Goal: Transaction & Acquisition: Purchase product/service

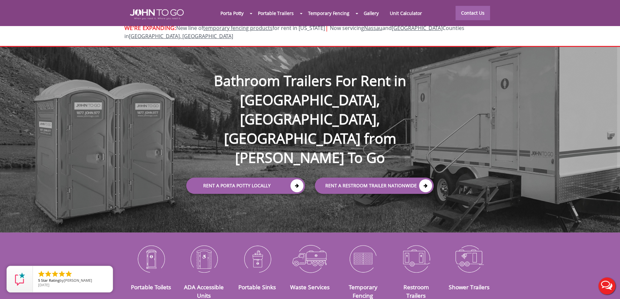
scroll to position [3, 0]
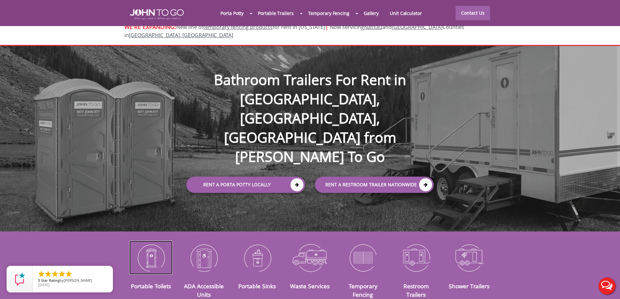
click at [155, 251] on img at bounding box center [150, 258] width 43 height 34
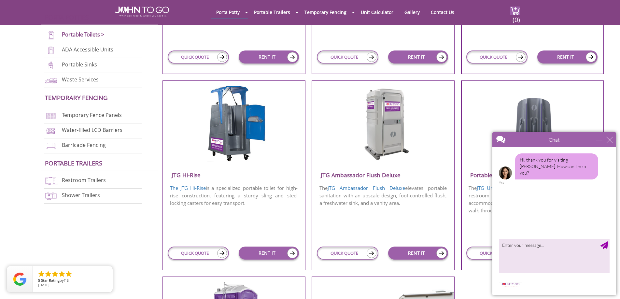
scroll to position [410, 0]
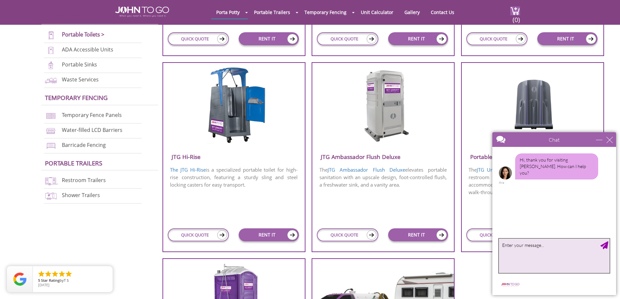
click at [526, 250] on textarea "type your message" at bounding box center [554, 256] width 111 height 34
type textarea "looking to get a quote on your mostt inexspensive potty unit"
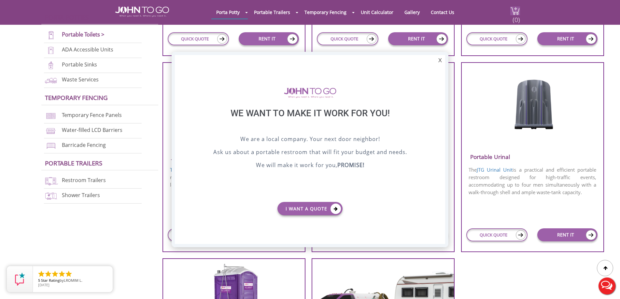
scroll to position [0, 0]
click at [440, 60] on div "X" at bounding box center [440, 60] width 10 height 11
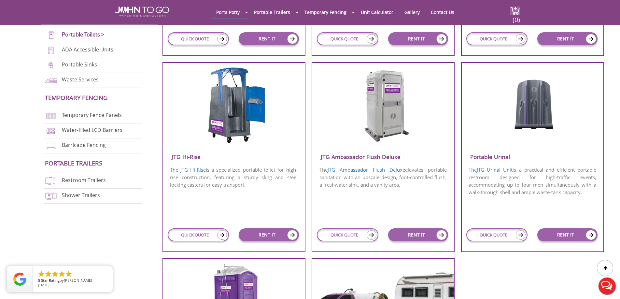
click at [607, 287] on button "Live Chat" at bounding box center [607, 286] width 26 height 26
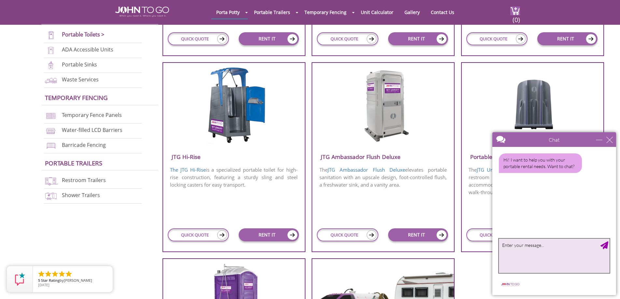
click at [533, 250] on textarea "type your message" at bounding box center [554, 256] width 111 height 34
type textarea "looking for a quote on most inexspensive potty unit"
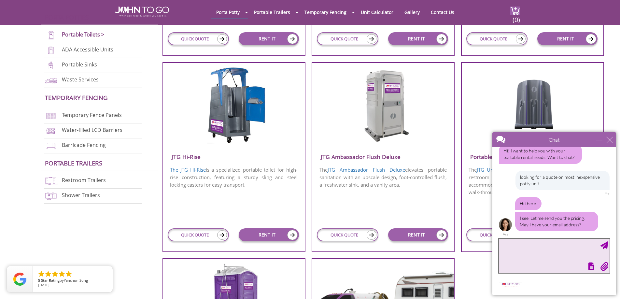
scroll to position [10, 0]
type textarea "[EMAIL_ADDRESS][DOMAIN_NAME]"
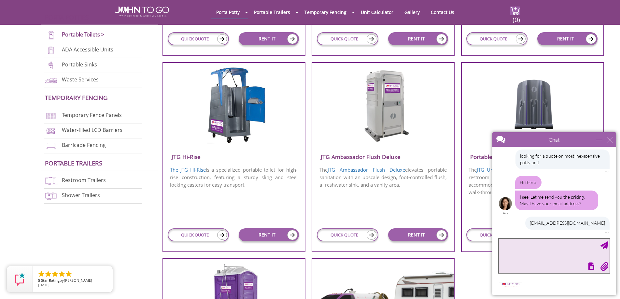
scroll to position [78, 0]
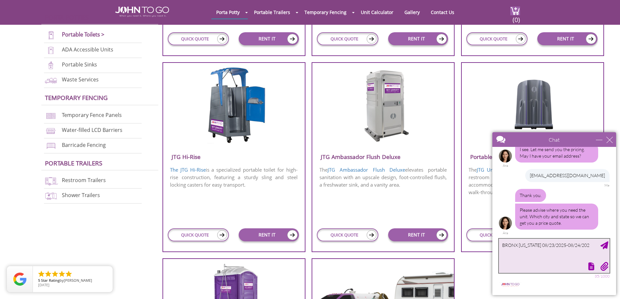
type textarea "BRONX [US_STATE] [DATE]-[DATE]"
drag, startPoint x: 543, startPoint y: 245, endPoint x: 548, endPoint y: 246, distance: 5.1
click at [543, 245] on textarea "BRONX [US_STATE] [DATE]-[DATE]" at bounding box center [554, 256] width 111 height 34
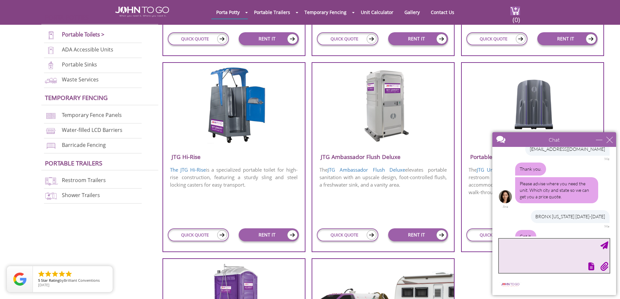
scroll to position [192, 0]
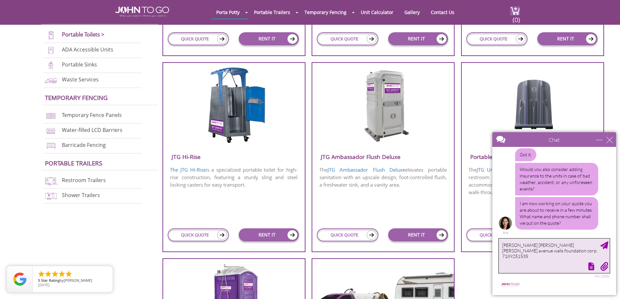
click at [542, 246] on textarea "[PERSON_NAME] [PERSON_NAME] [PERSON_NAME] avenue walls foundation corp. 7189251…" at bounding box center [554, 256] width 111 height 34
click at [554, 246] on textarea "[PERSON_NAME] [PERSON_NAME] [PERSON_NAME] avenue walls foundation corp. 7189251…" at bounding box center [554, 256] width 111 height 34
click at [570, 247] on textarea "[PERSON_NAME] [PERSON_NAME] [PERSON_NAME] Avenue walls foundation corp. 7189251…" at bounding box center [554, 256] width 111 height 34
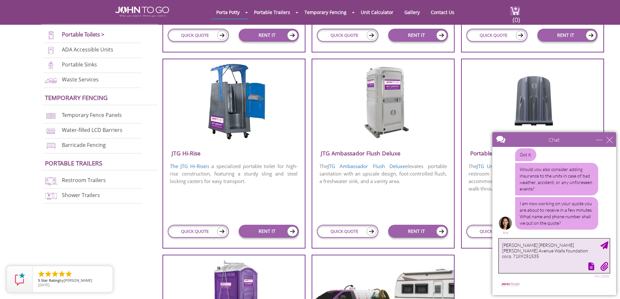
click at [501, 252] on textarea "[PERSON_NAME] [PERSON_NAME] [PERSON_NAME] Avenue Walls foundation corp. 7189251…" at bounding box center [554, 256] width 111 height 34
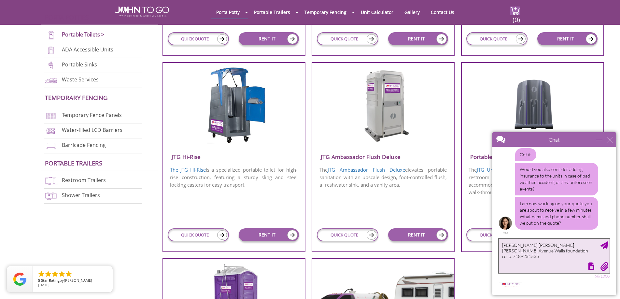
type textarea "[PERSON_NAME] [PERSON_NAME] [PERSON_NAME] Avenue Walls Foundation corp. 7189251…"
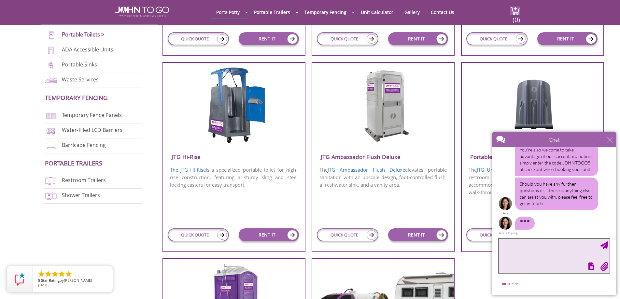
scroll to position [374, 0]
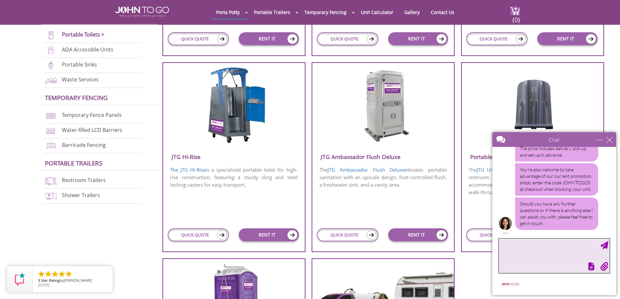
click at [532, 257] on textarea "type your message" at bounding box center [554, 256] width 111 height 34
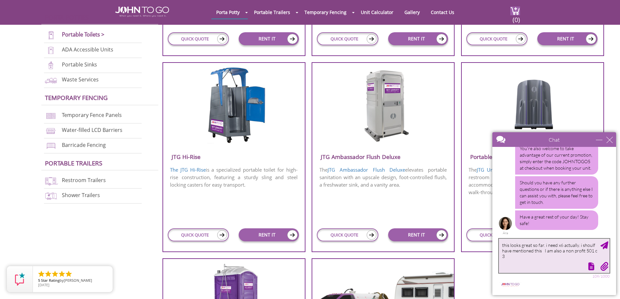
type textarea "this looks great so far. i need x6 actually. i shoulf have mentioned this I am …"
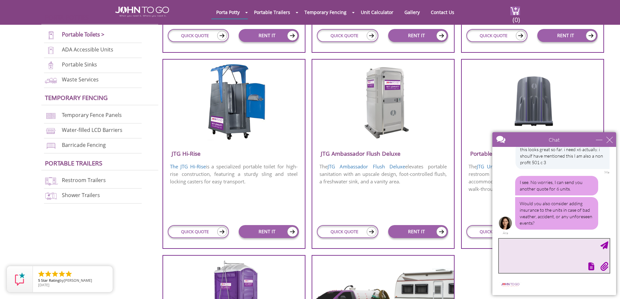
scroll to position [412, 0]
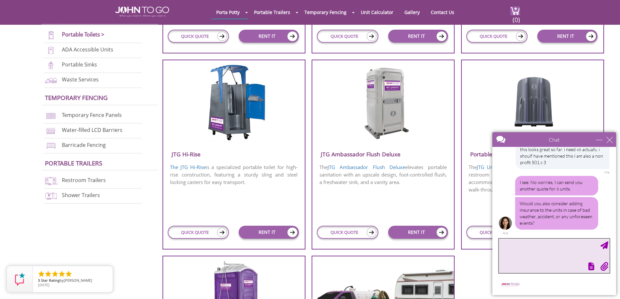
click at [525, 252] on textarea "type your message" at bounding box center [554, 256] width 111 height 34
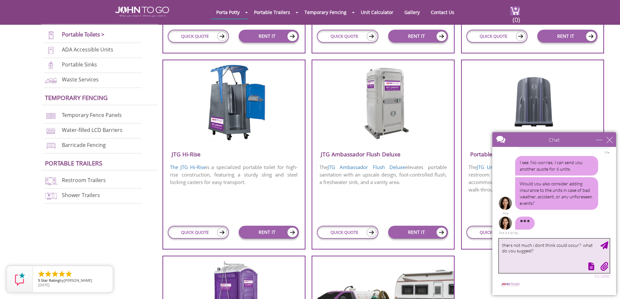
scroll to position [488, 0]
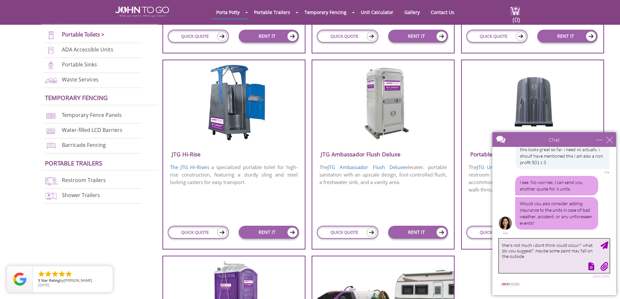
type textarea "thers not much i dont think could occur? what do you suggest? maybe some paint …"
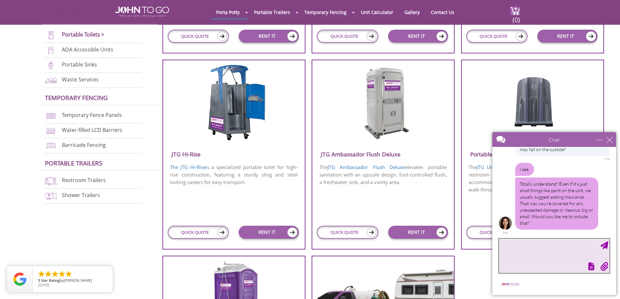
scroll to position [413, 0]
type textarea "id like to seedthe diffrernce if possible"
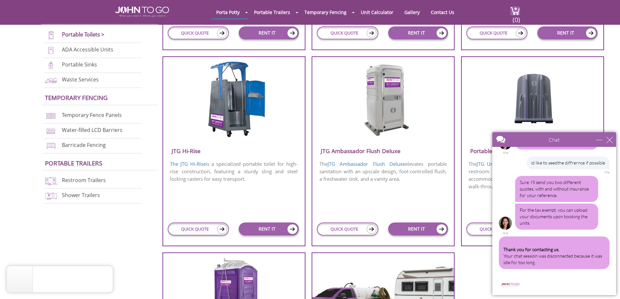
scroll to position [788, 0]
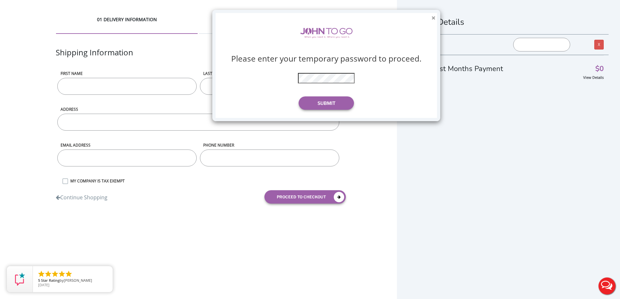
click at [434, 18] on button "×" at bounding box center [433, 18] width 4 height 7
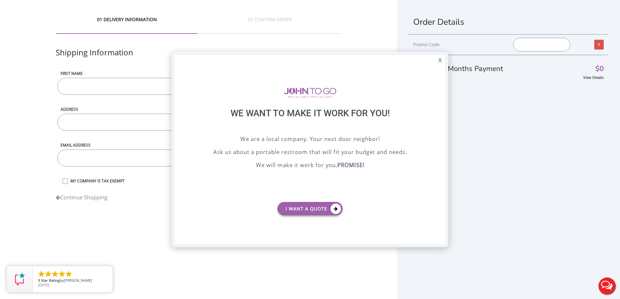
drag, startPoint x: 435, startPoint y: 58, endPoint x: 411, endPoint y: 52, distance: 25.2
click at [432, 57] on div "X We want to make it work for you! We are a local company. Your next door neigh…" at bounding box center [310, 149] width 277 height 195
